Goal: Task Accomplishment & Management: Manage account settings

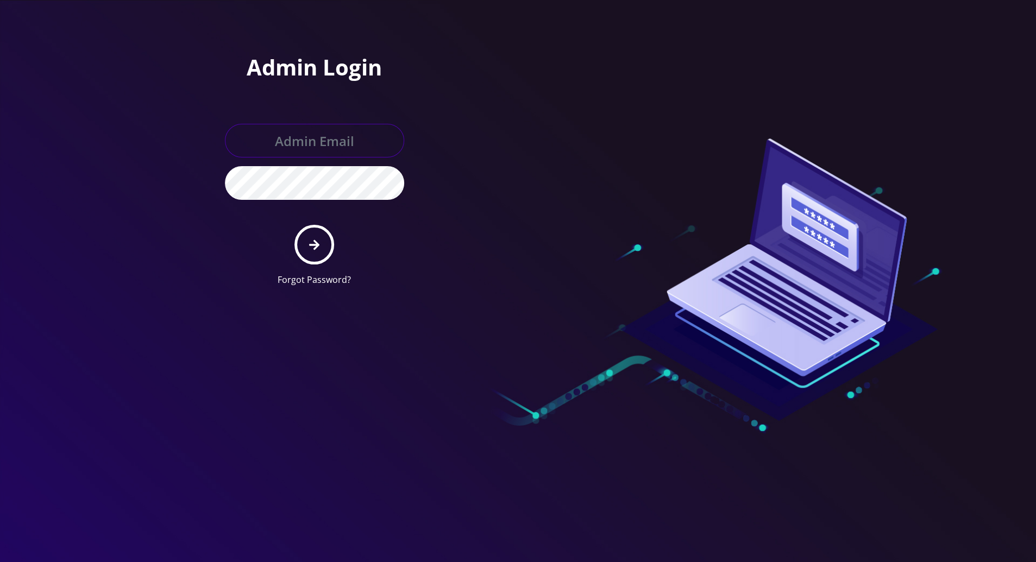
type input "[PERSON_NAME][EMAIL_ADDRESS][DOMAIN_NAME]"
click at [311, 236] on button "submit" at bounding box center [315, 245] width 40 height 40
type input "[PERSON_NAME][EMAIL_ADDRESS][DOMAIN_NAME]"
click at [321, 249] on button "submit" at bounding box center [315, 245] width 40 height 40
